Goal: Find specific page/section: Find specific page/section

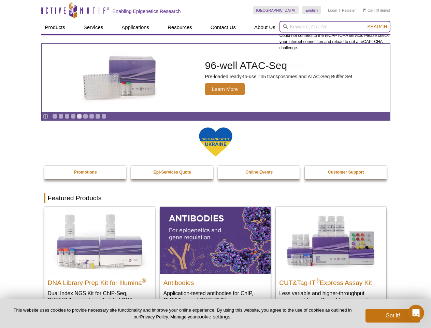
click at [335, 27] on input "search" at bounding box center [335, 27] width 111 height 12
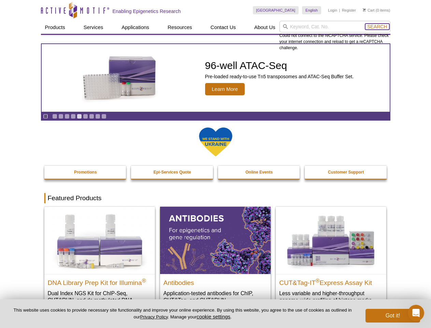
click at [377, 27] on span "Search" at bounding box center [377, 26] width 20 height 5
click at [45, 116] on icon "Pause" at bounding box center [45, 116] width 4 height 4
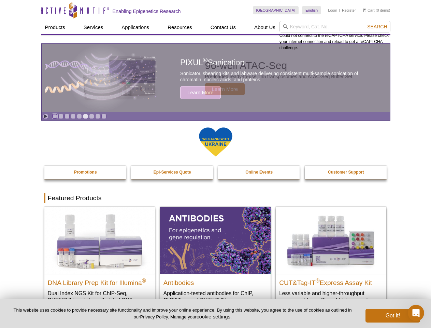
click at [55, 116] on link "Go to slide 1" at bounding box center [54, 116] width 5 height 5
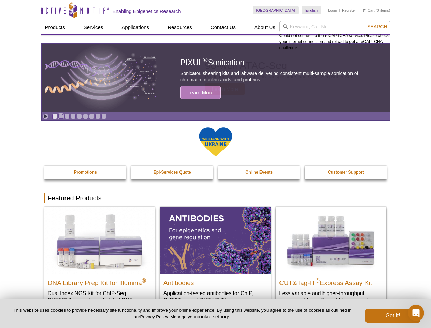
click at [61, 116] on link "Go to slide 2" at bounding box center [60, 116] width 5 height 5
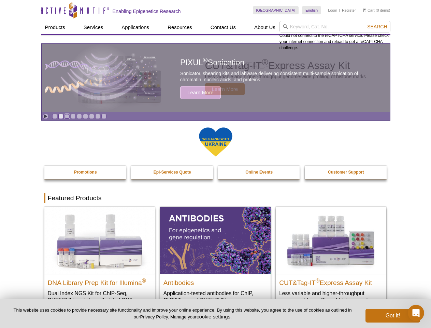
click at [67, 116] on link "Go to slide 3" at bounding box center [67, 116] width 5 height 5
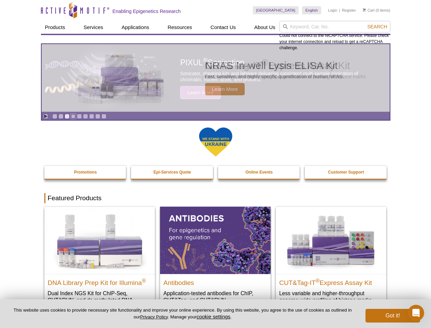
click at [73, 116] on link "Go to slide 4" at bounding box center [73, 116] width 5 height 5
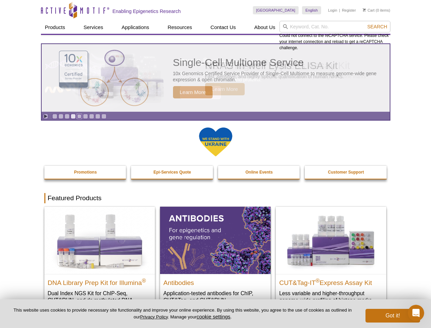
click at [79, 116] on link "Go to slide 5" at bounding box center [79, 116] width 5 height 5
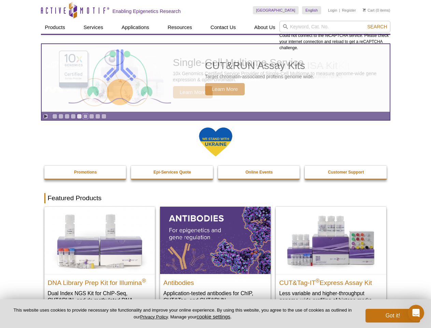
click at [85, 116] on link "Go to slide 6" at bounding box center [85, 116] width 5 height 5
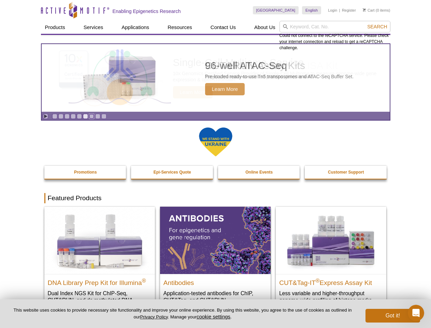
click at [91, 116] on link "Go to slide 7" at bounding box center [91, 116] width 5 height 5
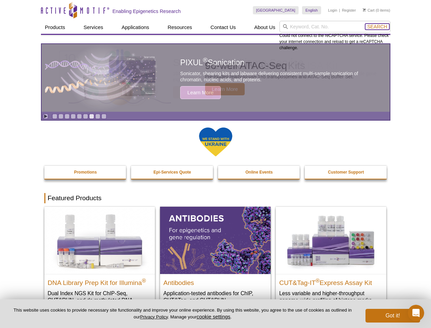
click at [377, 27] on span "Search" at bounding box center [377, 26] width 20 height 5
